Goal: Find contact information: Obtain details needed to contact an individual or organization

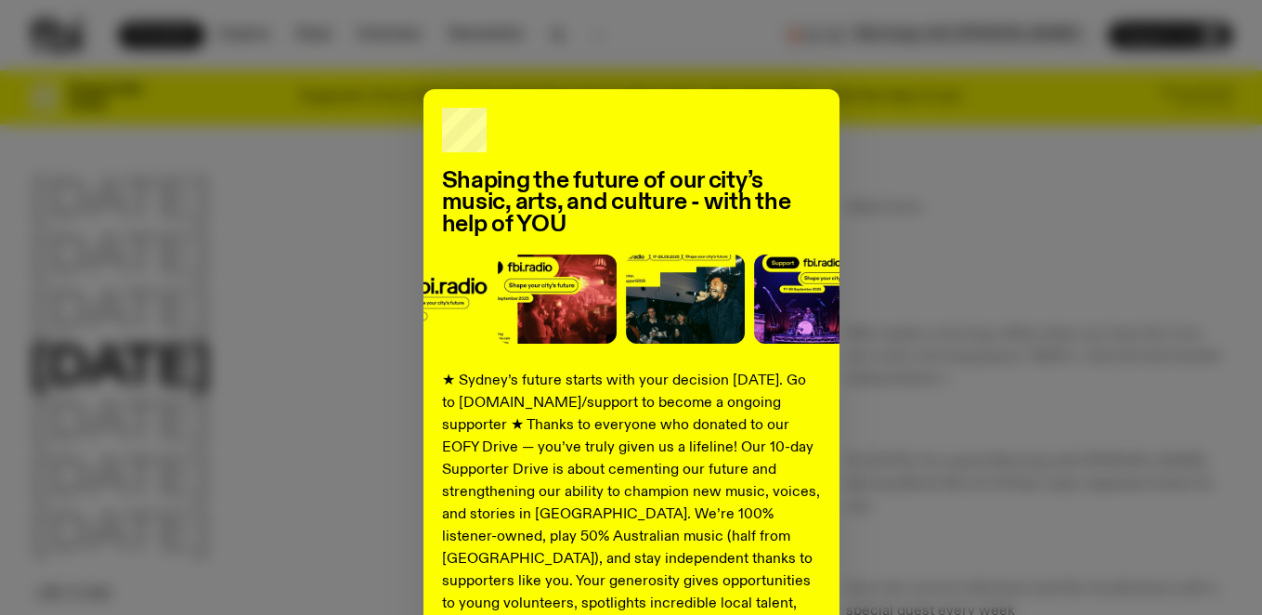
click at [868, 438] on div "Shaping the future of our city’s music, arts, and culture - with the help of YO…" at bounding box center [631, 470] width 1203 height 763
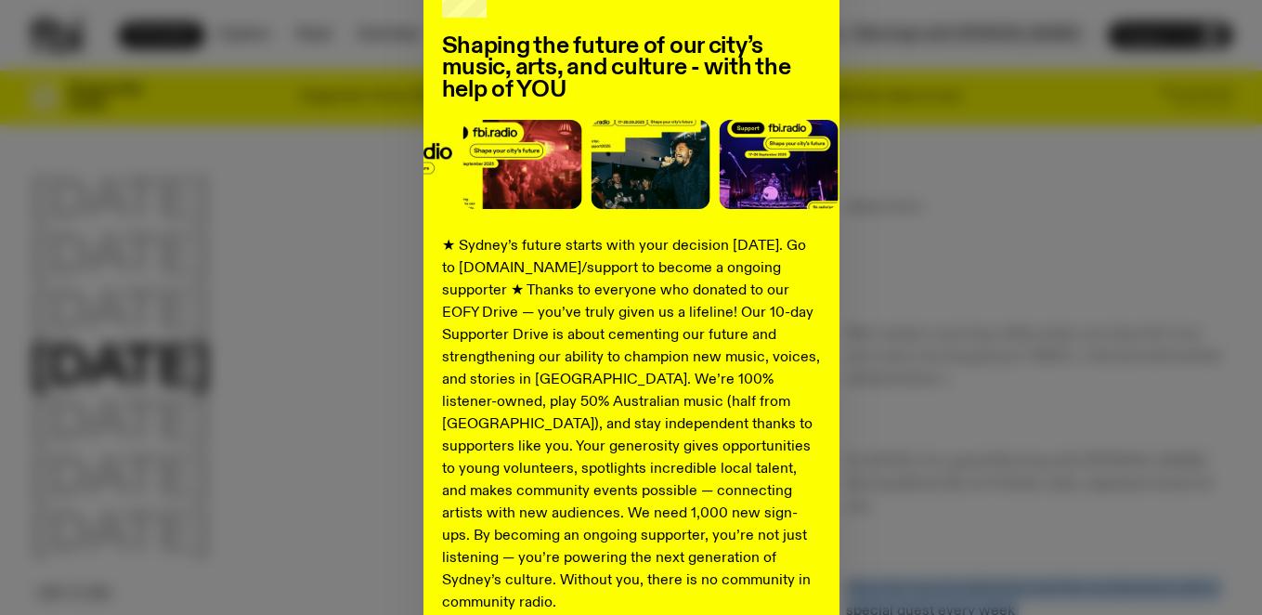
scroll to position [304, 0]
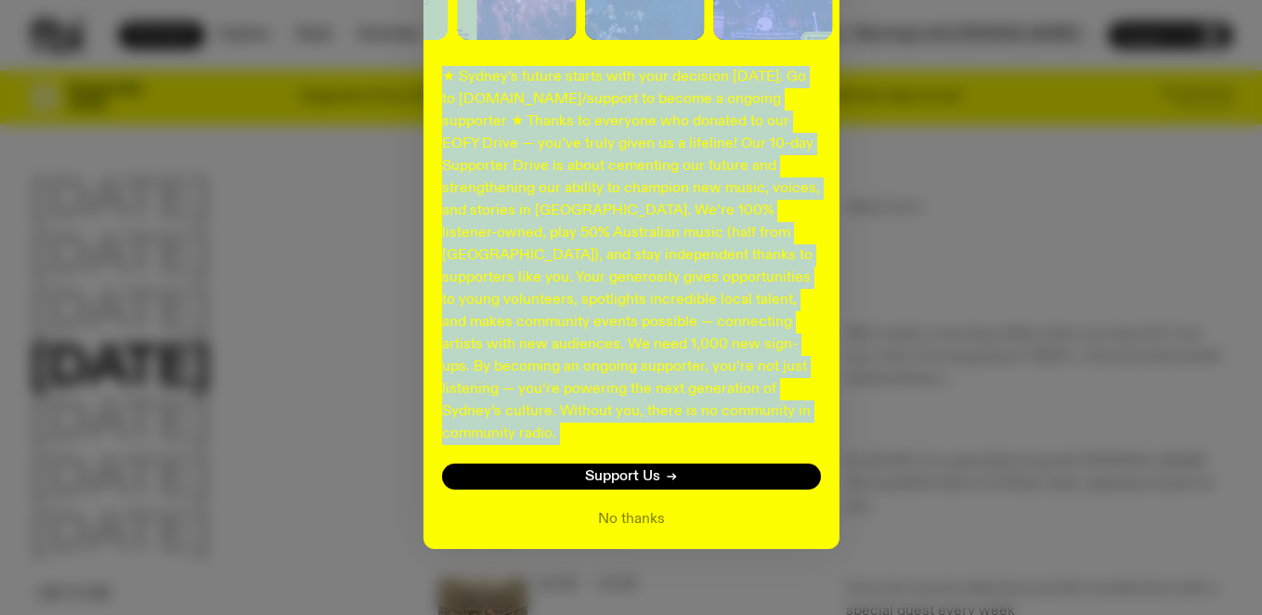
drag, startPoint x: 566, startPoint y: 143, endPoint x: 528, endPoint y: 521, distance: 379.9
click at [528, 521] on div "Shaping the future of our city’s music, arts, and culture - with the help of YO…" at bounding box center [631, 166] width 416 height 763
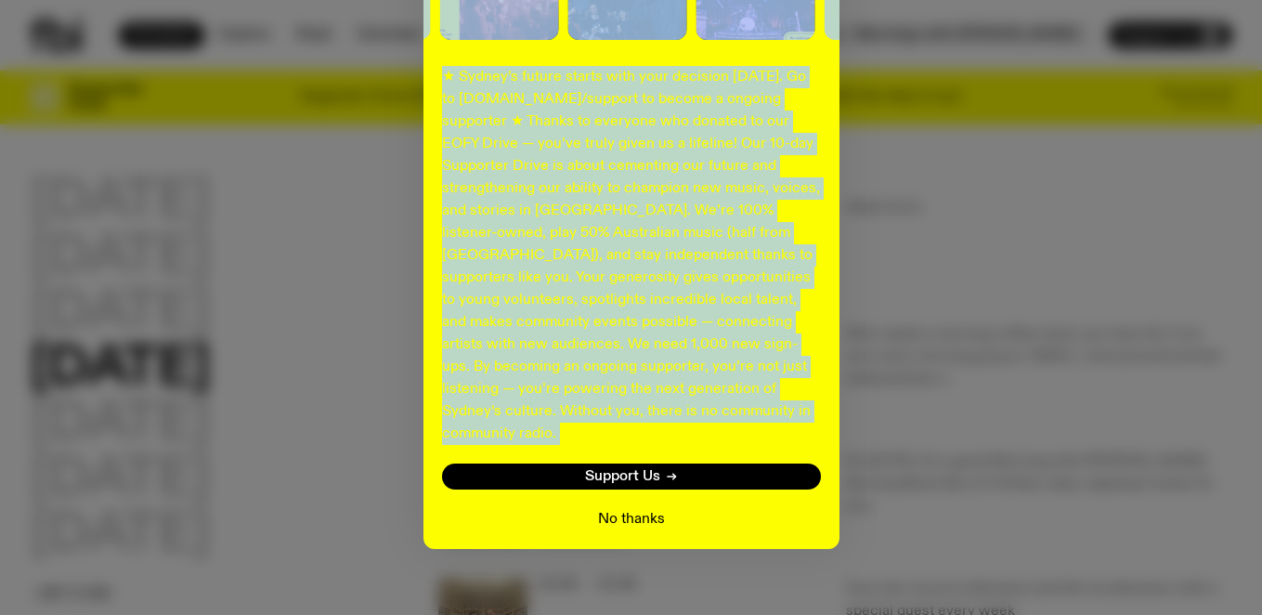
click at [603, 508] on button "No thanks" at bounding box center [631, 519] width 67 height 22
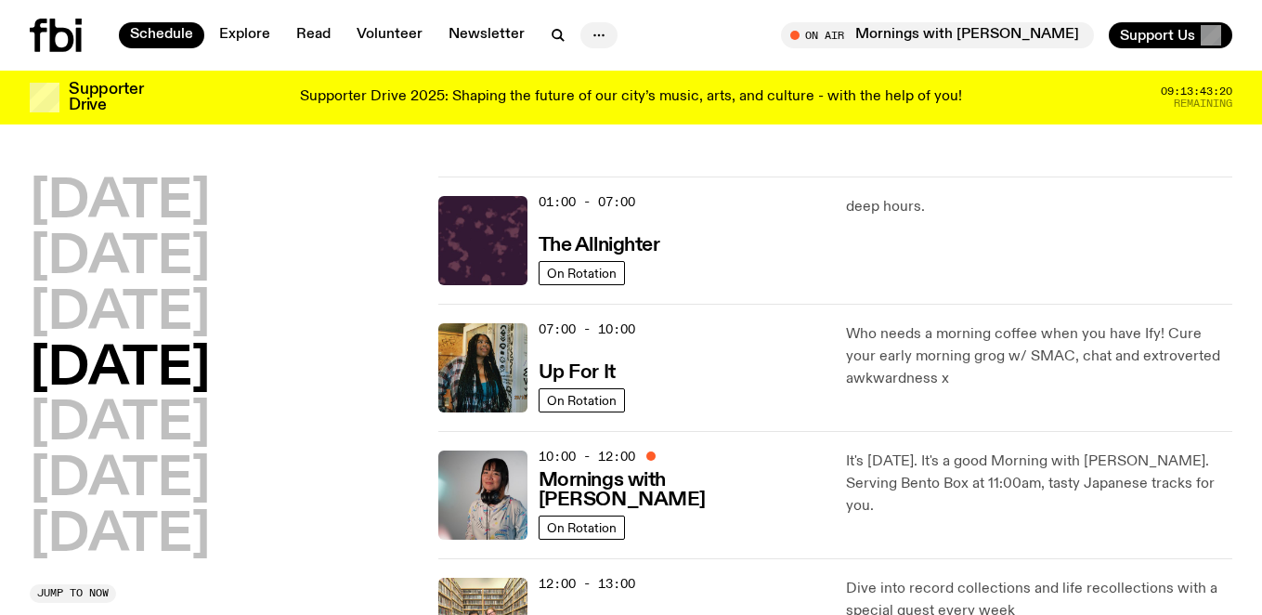
click at [591, 35] on icon "button" at bounding box center [599, 35] width 22 height 22
click at [600, 37] on icon "button" at bounding box center [599, 35] width 22 height 22
click at [358, 526] on div "[DATE] [DATE] [DATE] [DATE] [DATE] [DATE] [DATE]" at bounding box center [223, 368] width 386 height 385
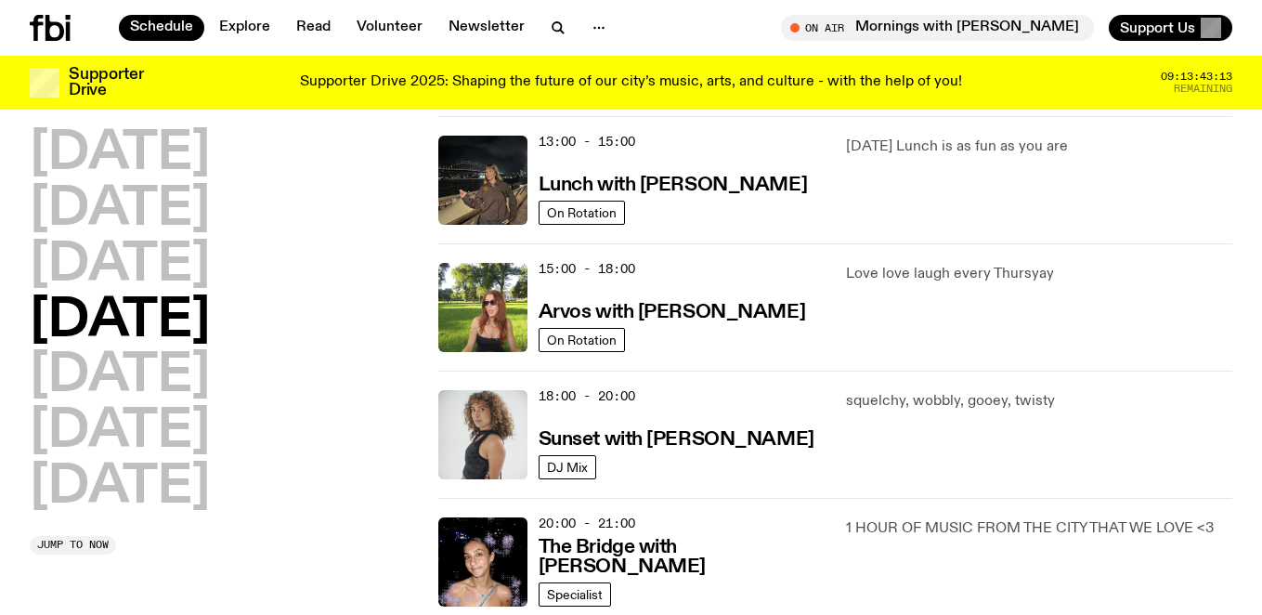
scroll to position [557, 0]
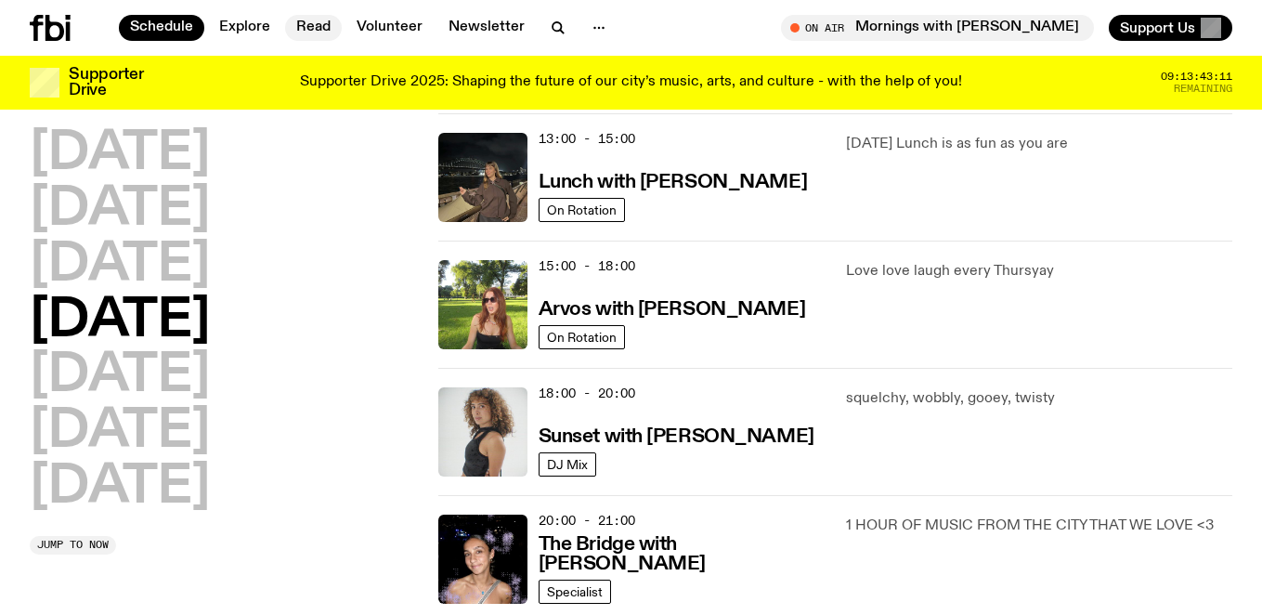
click at [315, 30] on link "Read" at bounding box center [313, 28] width 57 height 26
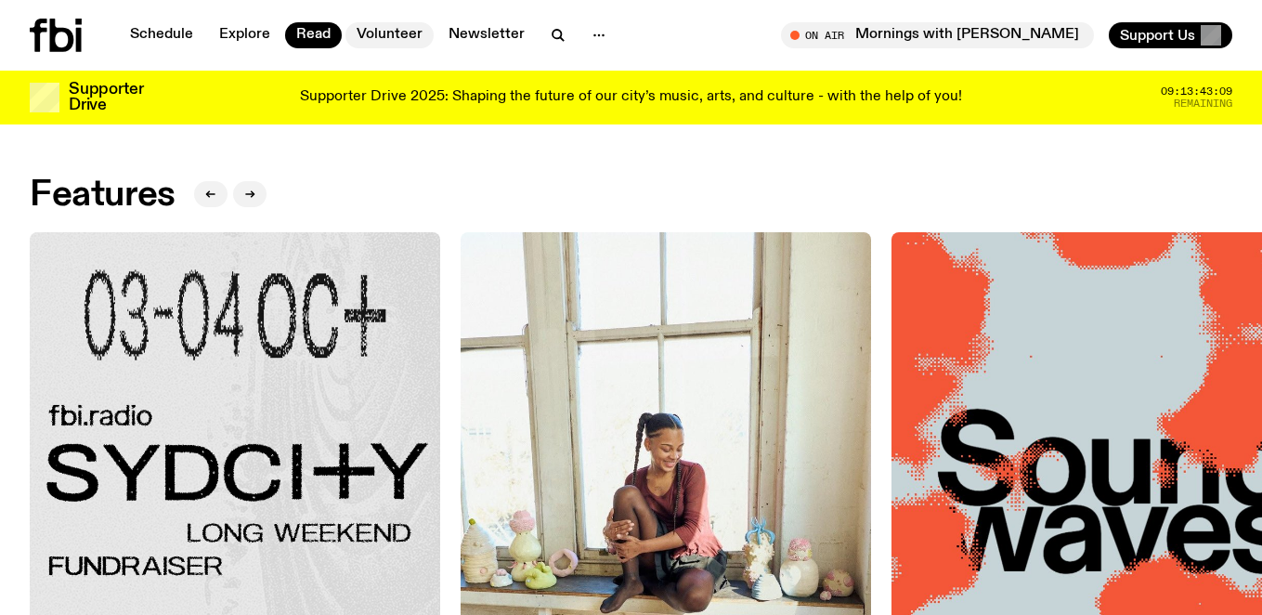
click at [397, 37] on link "Volunteer" at bounding box center [389, 35] width 88 height 26
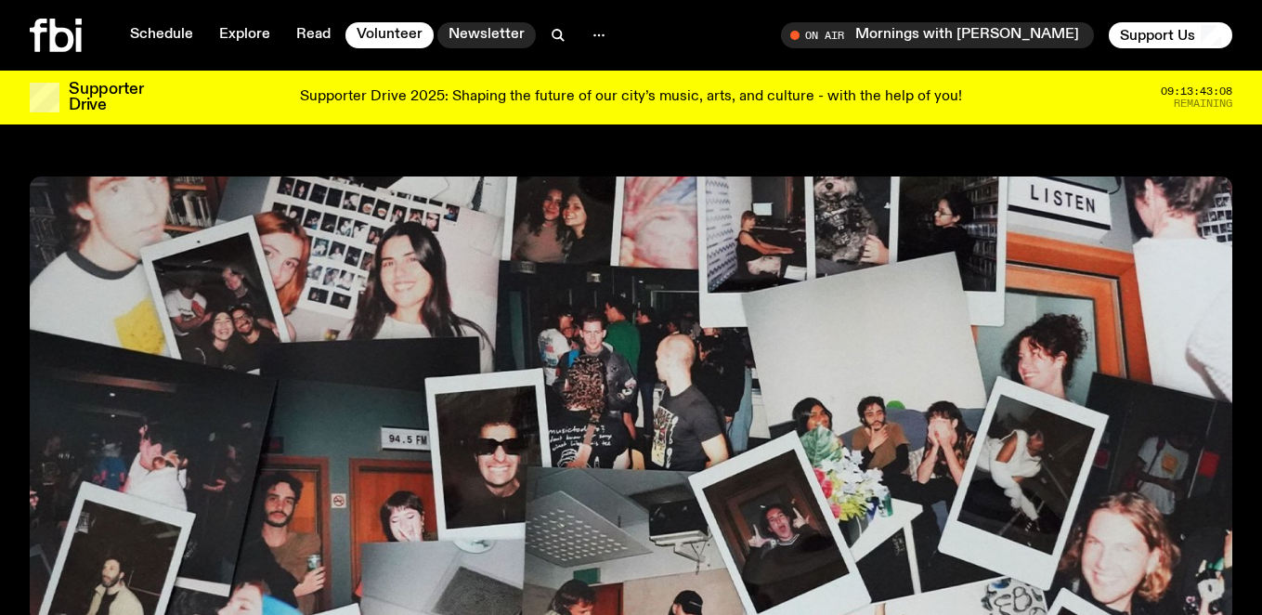
click at [486, 33] on link "Newsletter" at bounding box center [486, 35] width 98 height 26
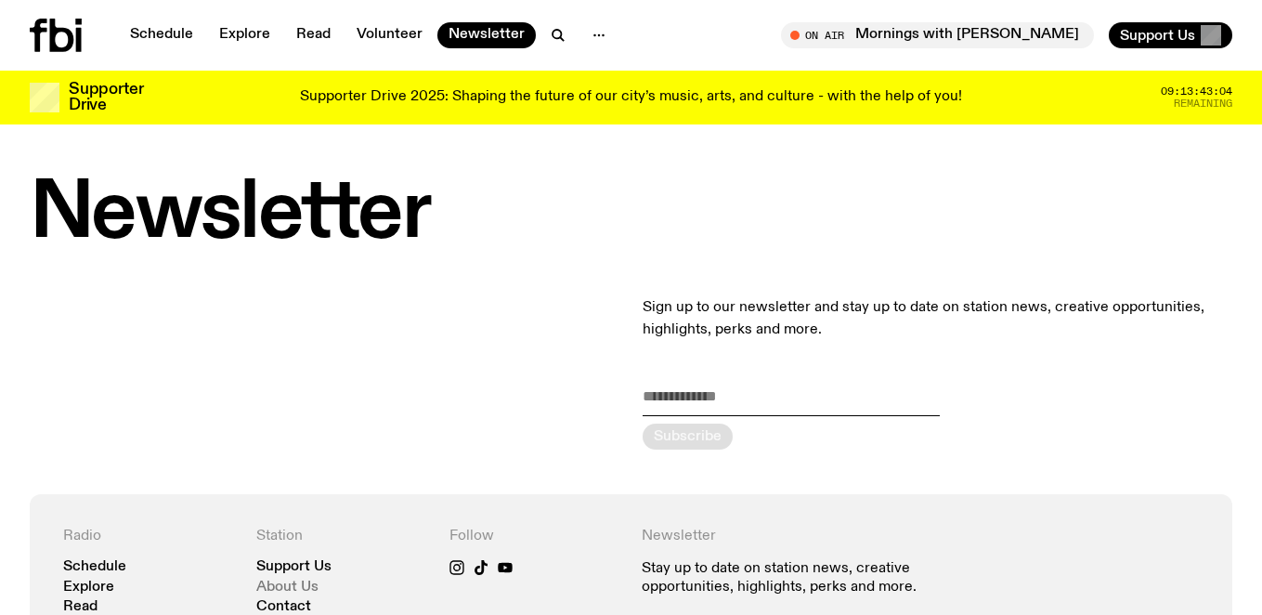
click at [297, 583] on link "About Us" at bounding box center [287, 587] width 62 height 14
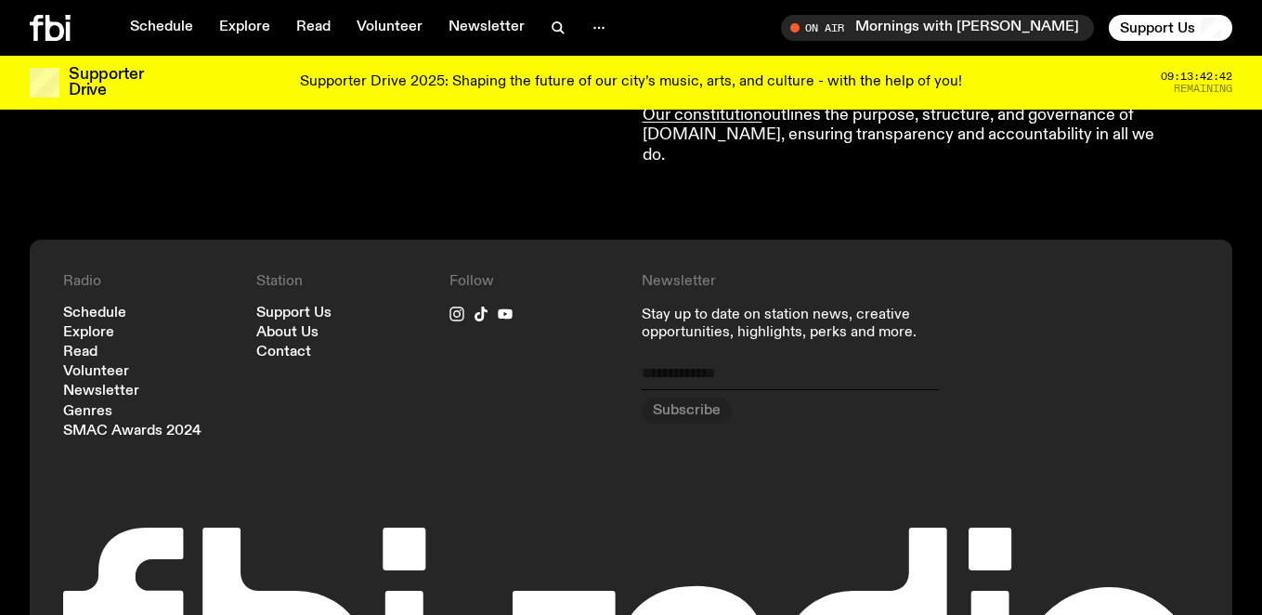
scroll to position [2025, 0]
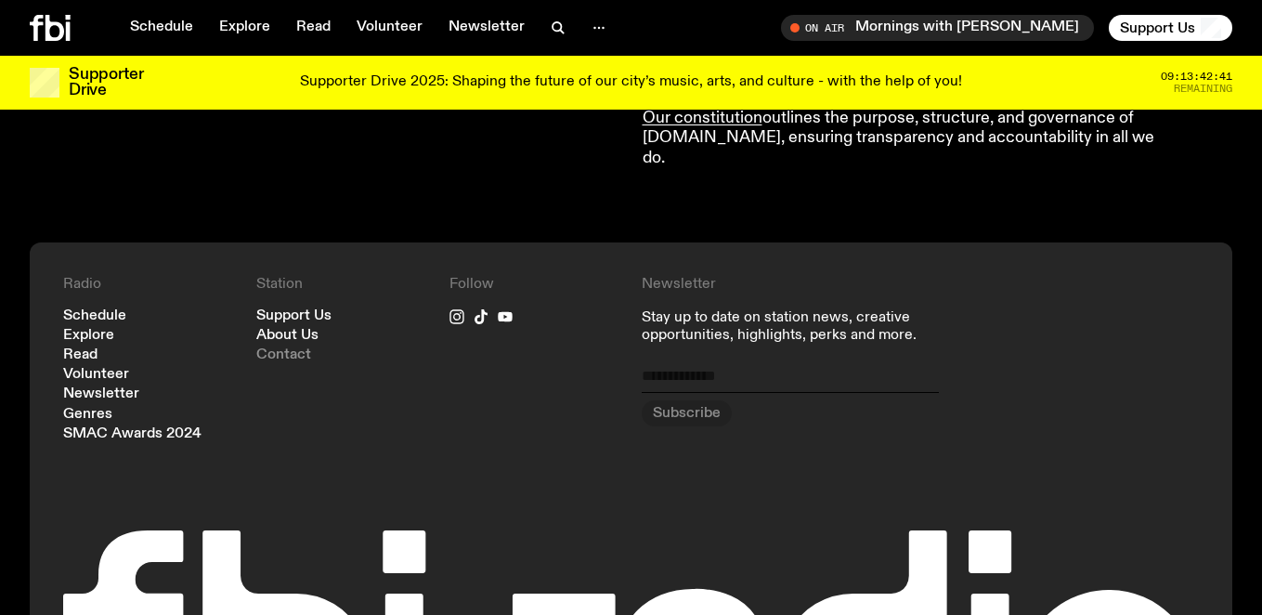
click at [289, 348] on link "Contact" at bounding box center [283, 355] width 55 height 14
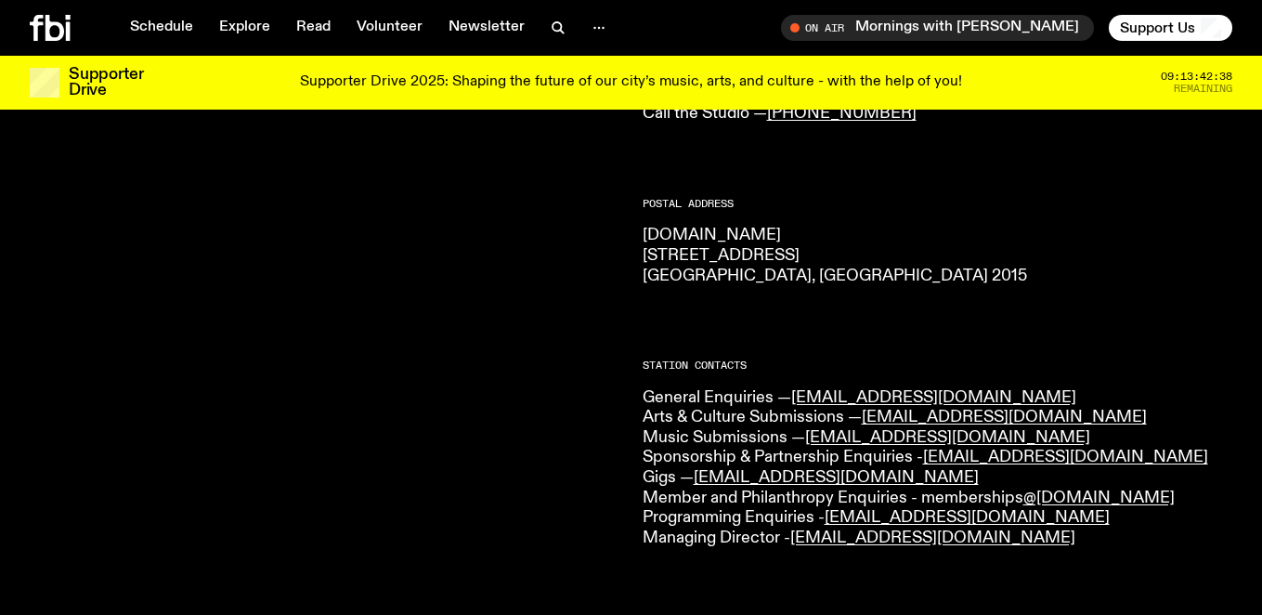
scroll to position [260, 0]
drag, startPoint x: 974, startPoint y: 437, endPoint x: 811, endPoint y: 443, distance: 163.5
click at [811, 443] on p "General Enquiries — [EMAIL_ADDRESS][DOMAIN_NAME] Arts & Culture Submissions — […" at bounding box center [938, 467] width 591 height 161
copy link "[EMAIL_ADDRESS][DOMAIN_NAME]"
click at [547, 24] on icon "button" at bounding box center [558, 28] width 22 height 22
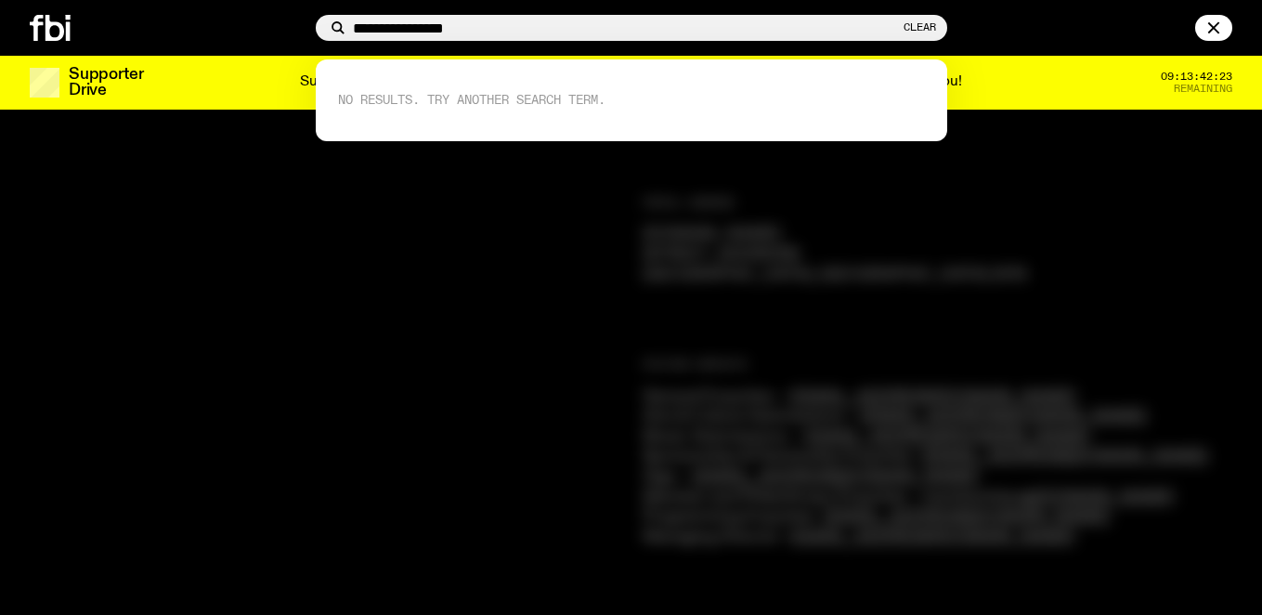
drag, startPoint x: 397, startPoint y: 26, endPoint x: 330, endPoint y: 24, distance: 66.9
click at [330, 24] on div "**********" at bounding box center [632, 28] width 632 height 26
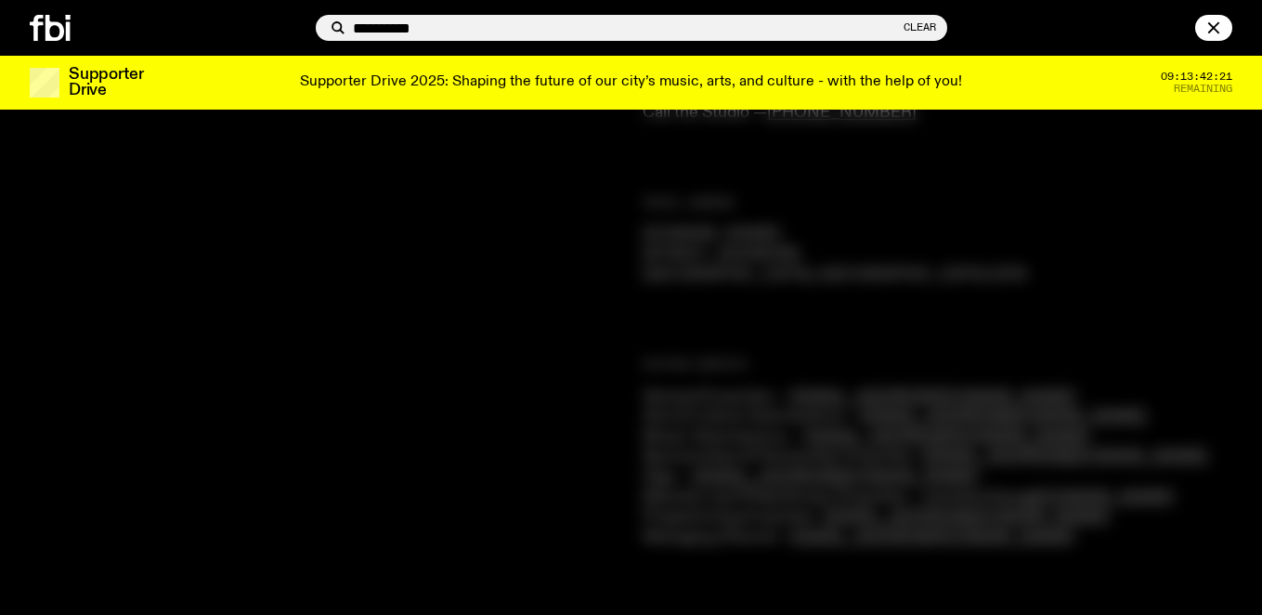
type input "**********"
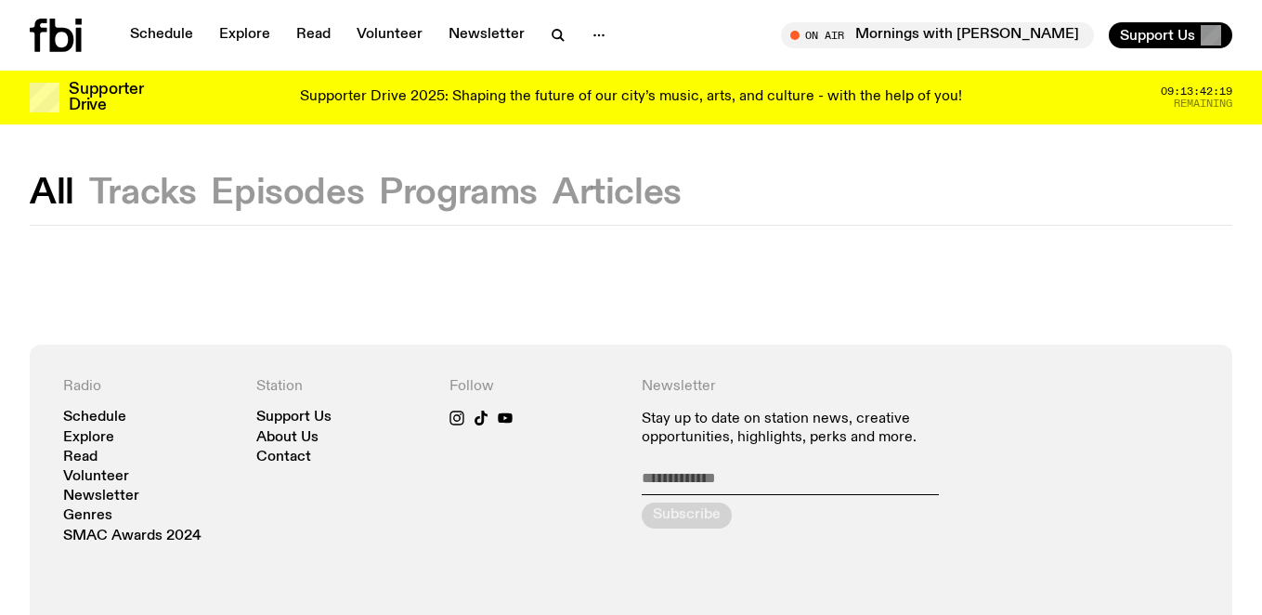
click at [864, 253] on div at bounding box center [631, 285] width 1262 height 119
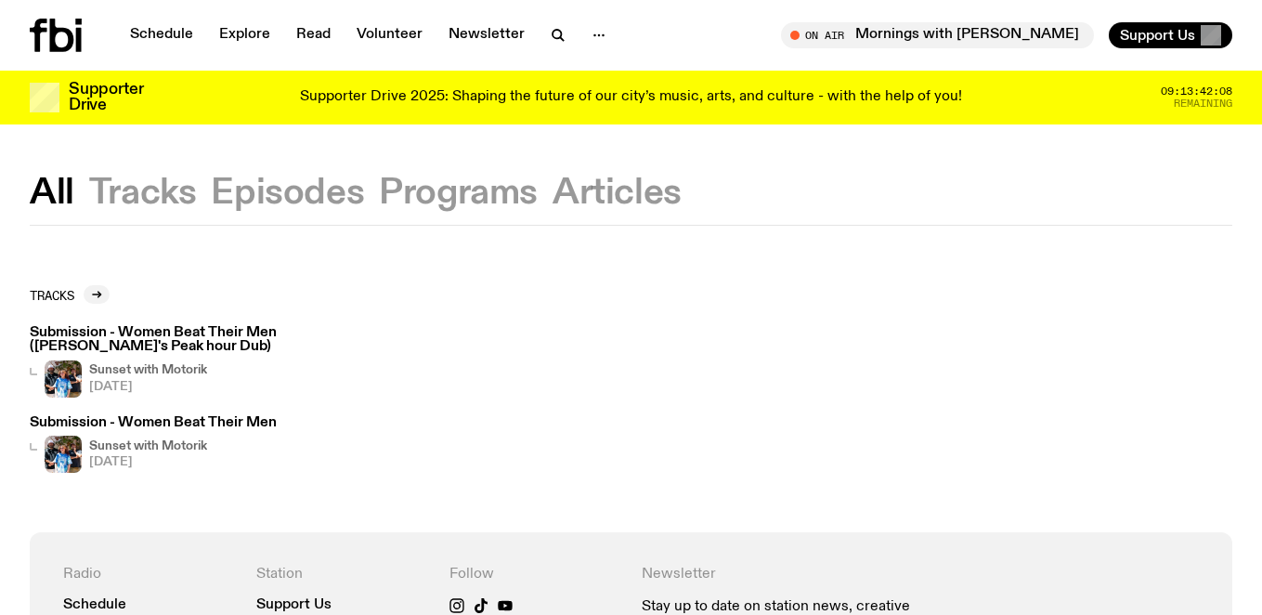
click at [601, 194] on button "Articles" at bounding box center [617, 192] width 129 height 33
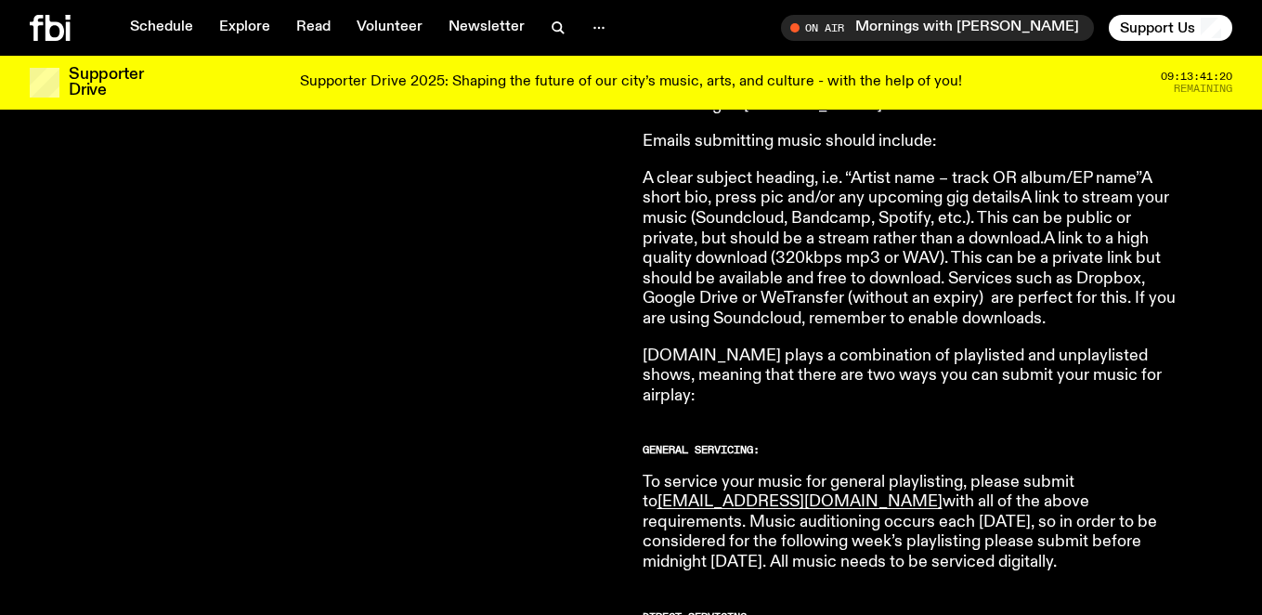
scroll to position [817, 0]
